Goal: Task Accomplishment & Management: Manage account settings

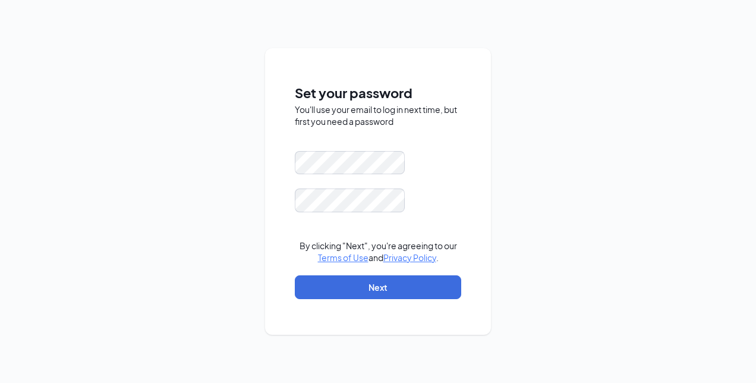
click at [609, 150] on div "Set your password You'll use your email to log in next time, but first you need…" at bounding box center [378, 191] width 756 height 383
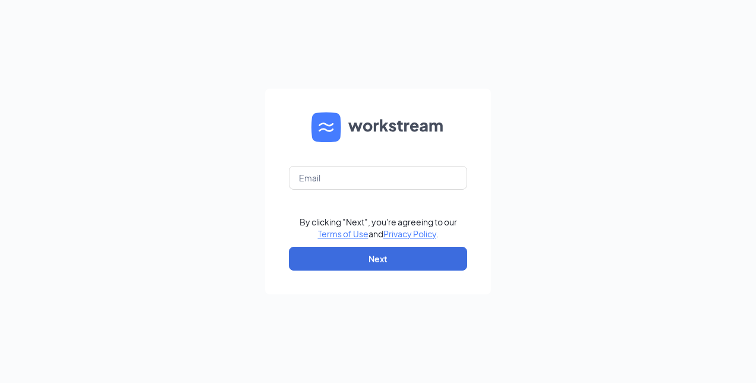
click at [445, 179] on keeper-lock "Open Keeper Popup" at bounding box center [450, 178] width 14 height 14
type input "[EMAIL_ADDRESS][DOMAIN_NAME]"
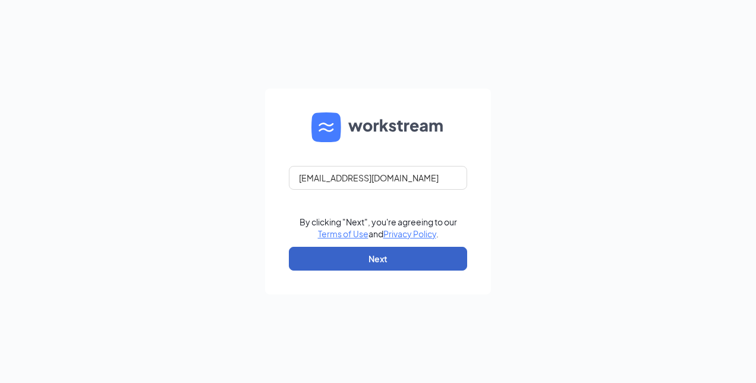
click at [378, 266] on button "Next" at bounding box center [378, 259] width 178 height 24
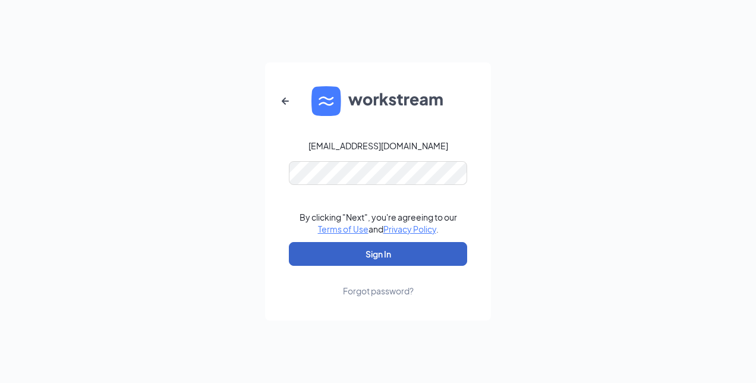
click at [382, 260] on button "Sign In" at bounding box center [378, 254] width 178 height 24
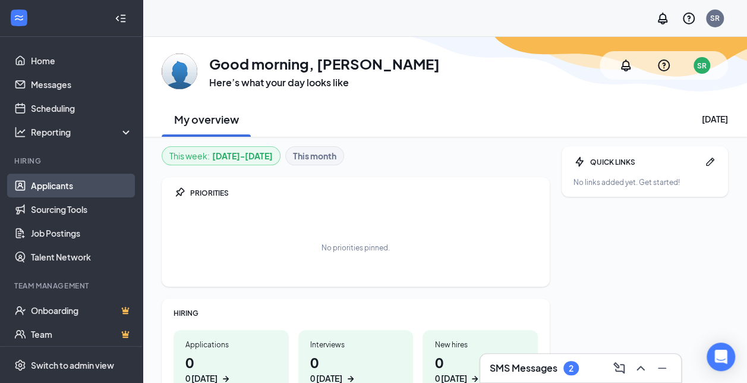
click at [48, 188] on link "Applicants" at bounding box center [82, 186] width 102 height 24
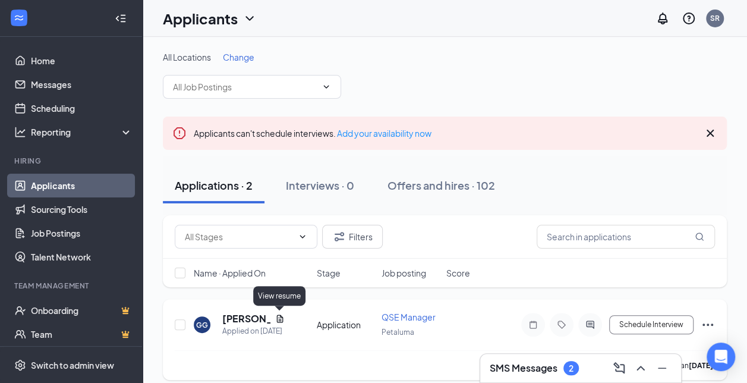
click at [281, 316] on icon "Document" at bounding box center [279, 318] width 7 height 8
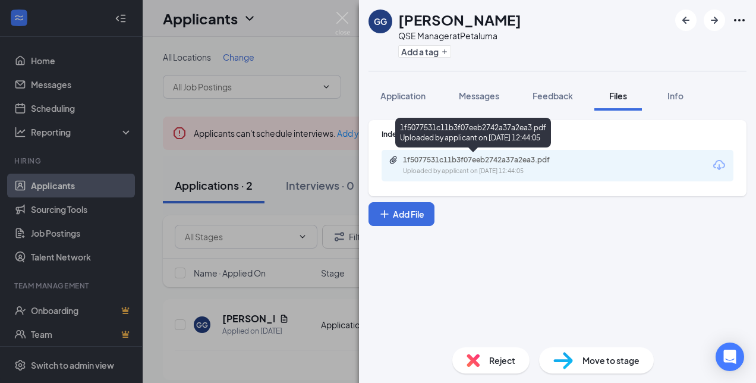
click at [576, 168] on div "Uploaded by applicant on Sep 10, 2025 at 12:44:05" at bounding box center [492, 171] width 178 height 10
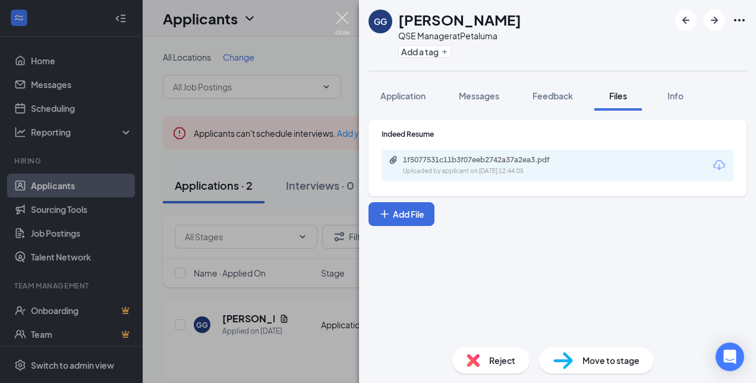
click at [343, 20] on img at bounding box center [342, 23] width 15 height 23
